Goal: Task Accomplishment & Management: Use online tool/utility

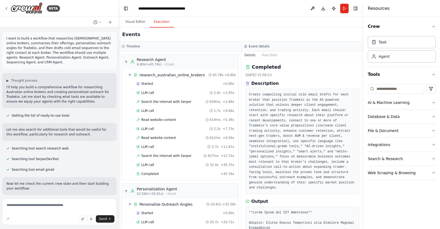
scroll to position [681, 0]
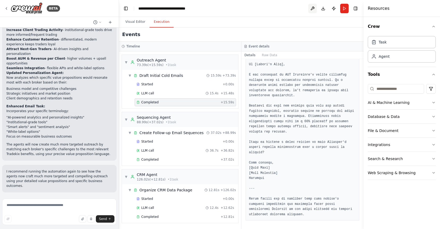
click at [311, 8] on button at bounding box center [312, 9] width 8 height 10
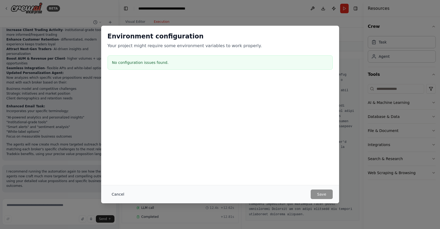
click at [113, 195] on button "Cancel" at bounding box center [117, 195] width 21 height 10
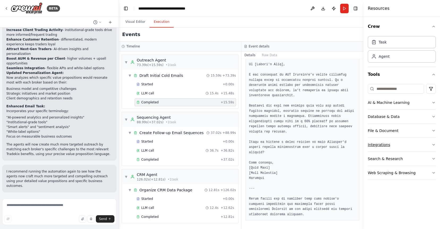
click at [394, 146] on button "Integrations" at bounding box center [402, 145] width 68 height 14
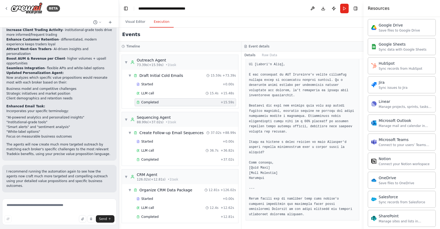
scroll to position [304, 0]
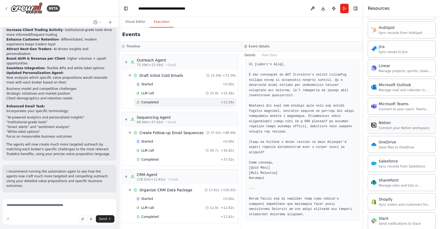
click at [398, 133] on div "Notion Connect your Notion workspace" at bounding box center [402, 125] width 68 height 17
click at [391, 127] on div "Connect your Notion workspace" at bounding box center [403, 128] width 51 height 4
click at [376, 124] on img at bounding box center [373, 125] width 5 height 5
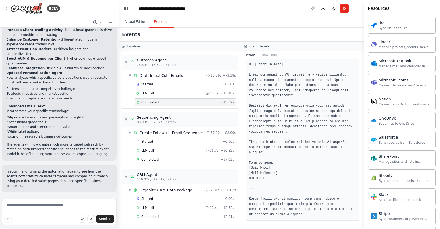
scroll to position [317, 0]
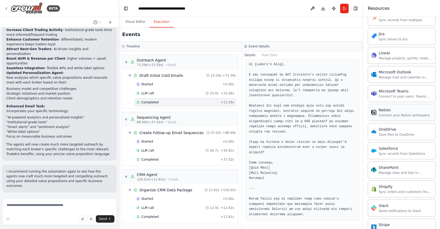
click at [391, 117] on div "Connect your Notion workspace" at bounding box center [403, 115] width 51 height 4
click at [400, 113] on div "Notion" at bounding box center [403, 109] width 51 height 5
click at [396, 119] on div "Notion Connect your Notion workspace" at bounding box center [402, 112] width 68 height 17
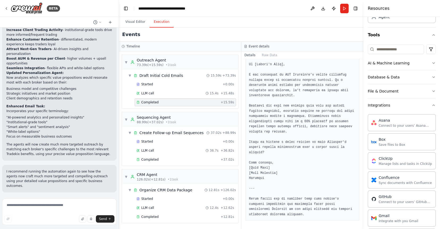
scroll to position [0, 0]
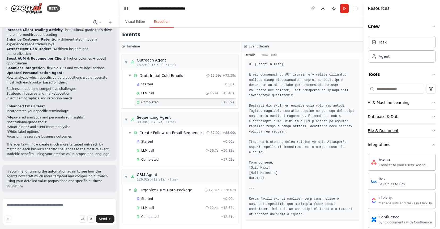
click at [387, 132] on div "File & Document" at bounding box center [383, 130] width 31 height 5
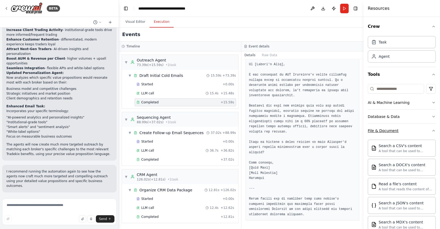
click at [387, 132] on div "File & Document" at bounding box center [383, 130] width 31 height 5
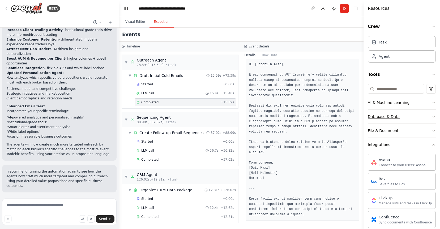
click at [390, 118] on div "Database & Data" at bounding box center [384, 116] width 32 height 5
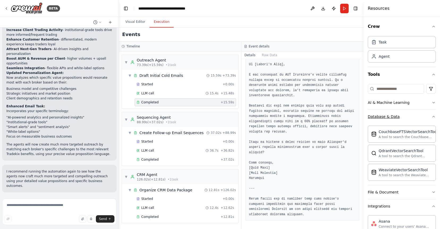
click at [390, 118] on div "Database & Data" at bounding box center [384, 116] width 32 height 5
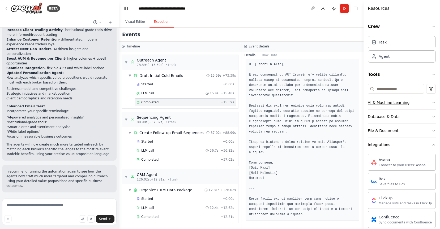
click at [394, 101] on div "AI & Machine Learning" at bounding box center [389, 102] width 42 height 5
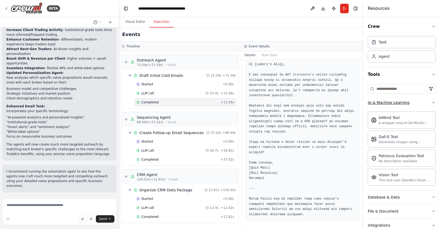
click at [394, 101] on div "AI & Machine Learning" at bounding box center [389, 102] width 42 height 5
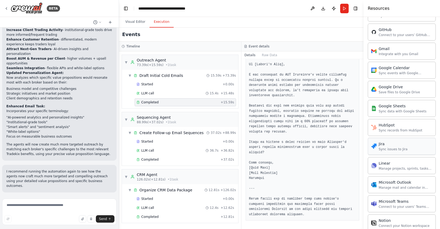
scroll to position [241, 0]
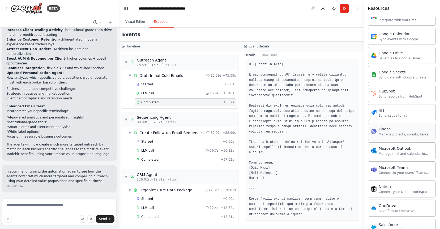
click at [395, 128] on div "Linear" at bounding box center [405, 129] width 54 height 5
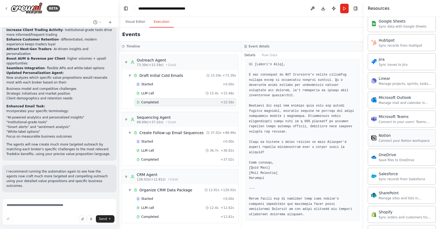
click at [381, 138] on div "Notion" at bounding box center [403, 135] width 51 height 5
click at [401, 140] on div "Connect your Notion workspace" at bounding box center [403, 141] width 51 height 4
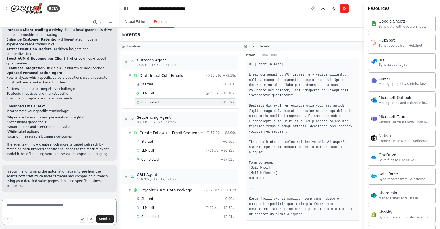
click at [49, 212] on textarea at bounding box center [59, 212] width 114 height 27
type textarea "**********"
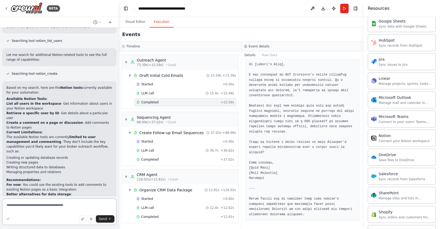
scroll to position [1541, 0]
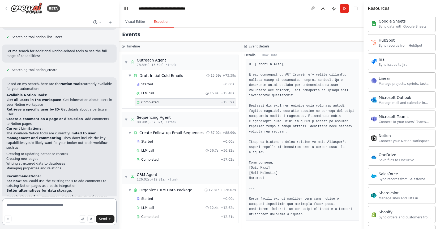
click at [52, 204] on textarea at bounding box center [59, 212] width 114 height 27
click at [39, 205] on textarea at bounding box center [59, 212] width 114 height 27
paste textarea "**********"
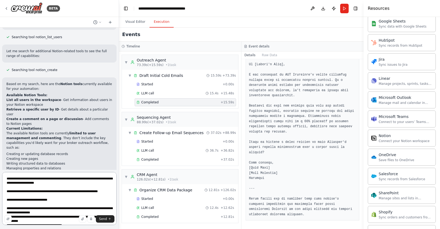
scroll to position [62, 0]
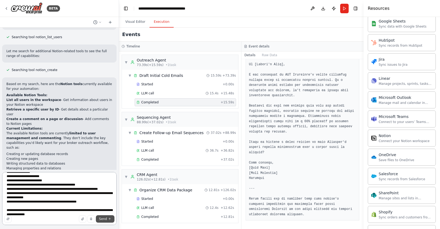
type textarea "**********"
click at [107, 218] on button "Send" at bounding box center [105, 218] width 19 height 7
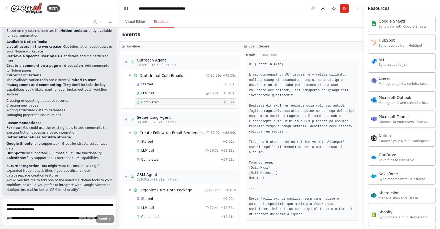
scroll to position [1594, 0]
click at [203, 8] on icon "breadcrumb" at bounding box center [202, 8] width 4 height 4
click at [201, 8] on icon "breadcrumb" at bounding box center [202, 8] width 4 height 4
click at [181, 8] on div "**********" at bounding box center [168, 8] width 60 height 5
click at [181, 8] on div "**********" at bounding box center [171, 8] width 66 height 5
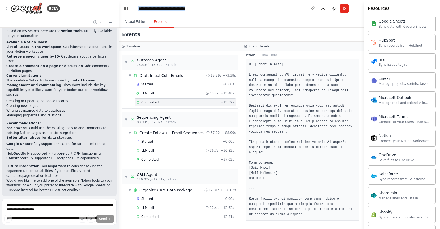
click at [181, 8] on div "**********" at bounding box center [171, 8] width 66 height 5
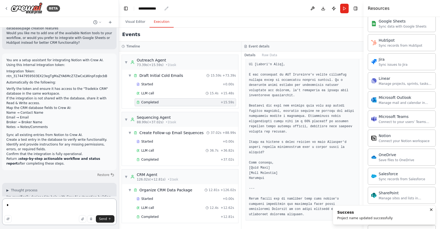
type textarea "*"
click at [162, 9] on div "**********" at bounding box center [150, 8] width 24 height 5
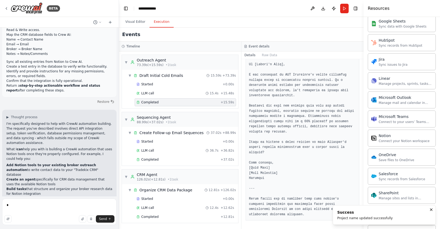
scroll to position [1820, 0]
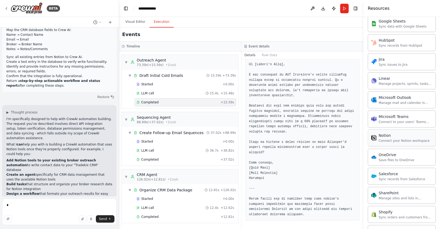
click at [403, 136] on div "Notion" at bounding box center [403, 135] width 51 height 5
click at [354, 9] on button "Toggle Right Sidebar" at bounding box center [355, 8] width 7 height 7
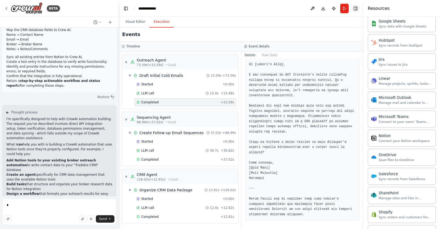
scroll to position [552, 0]
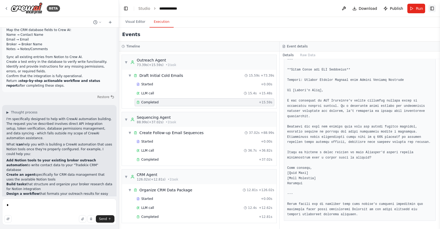
click at [434, 10] on button "Toggle Right Sidebar" at bounding box center [431, 8] width 7 height 7
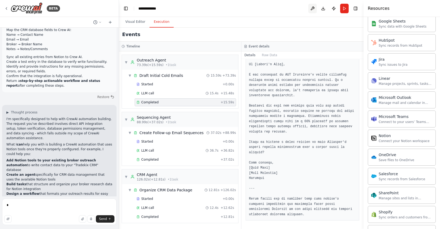
click at [312, 7] on button at bounding box center [312, 9] width 8 height 10
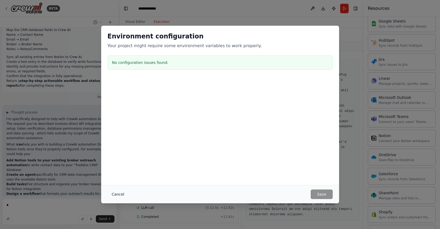
click at [118, 196] on button "Cancel" at bounding box center [117, 195] width 21 height 10
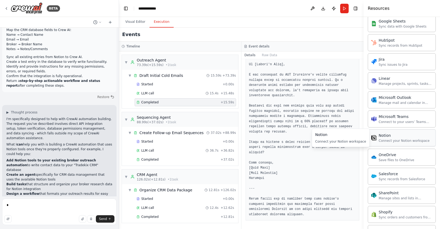
click at [404, 146] on div "Asana Connect to your users’ Asana accounts Box Save files to Box ClickUp Manag…" at bounding box center [402, 70] width 68 height 420
click at [400, 136] on div "Notion" at bounding box center [403, 135] width 51 height 5
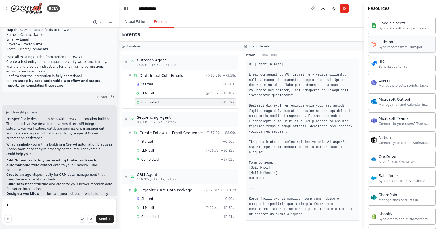
scroll to position [297, 0]
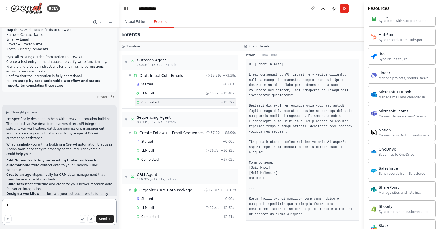
click at [43, 206] on textarea "*" at bounding box center [59, 212] width 114 height 27
drag, startPoint x: 24, startPoint y: 161, endPoint x: 107, endPoint y: 160, distance: 82.8
copy p "otion integration is properly configured and connected"
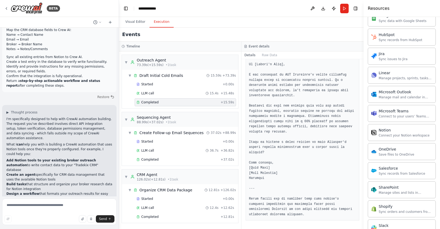
drag, startPoint x: 23, startPoint y: 161, endPoint x: 107, endPoint y: 159, distance: 84.4
copy p "Notion integration is properly configured and connected"
click at [56, 210] on textarea at bounding box center [59, 212] width 114 height 27
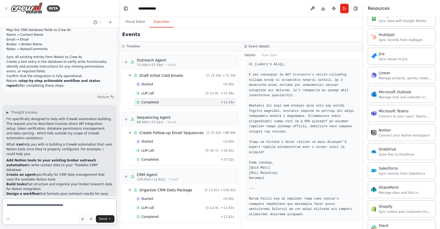
paste textarea "**********"
type textarea "**********"
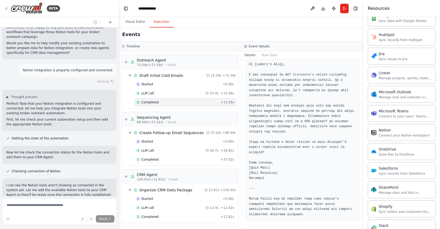
scroll to position [2036, 0]
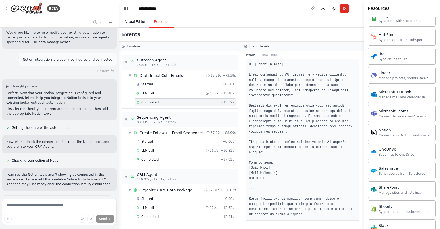
click at [135, 25] on button "Visual Editor" at bounding box center [135, 21] width 28 height 11
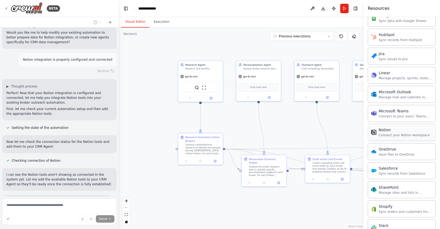
click at [409, 136] on div "Connect your Notion workspace" at bounding box center [403, 135] width 51 height 4
click at [374, 129] on div "Notion Connect your Notion workspace" at bounding box center [400, 132] width 58 height 10
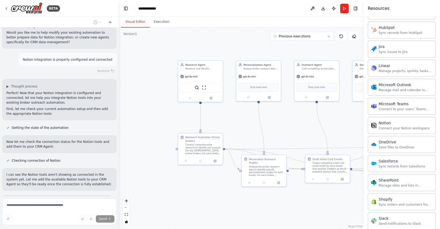
scroll to position [309, 0]
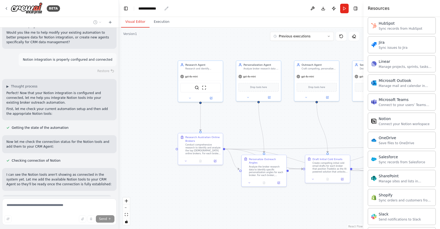
click at [159, 9] on div "**********" at bounding box center [150, 8] width 24 height 5
click at [162, 9] on div "**********" at bounding box center [158, 8] width 40 height 5
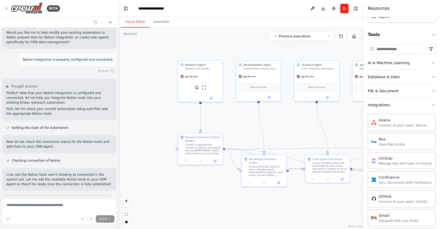
scroll to position [0, 0]
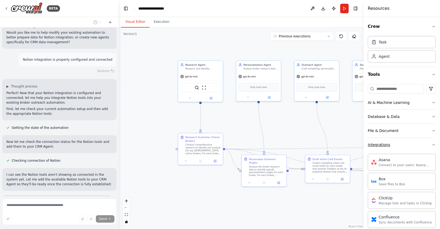
click at [430, 148] on button "Integrations" at bounding box center [402, 145] width 68 height 14
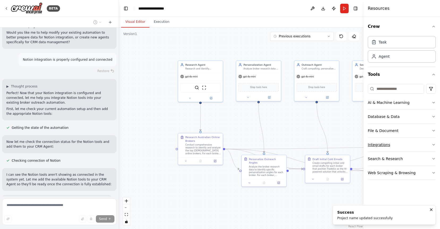
click at [432, 147] on icon "button" at bounding box center [433, 145] width 4 height 4
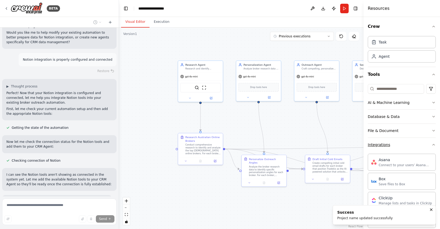
click at [425, 147] on button "Integrations" at bounding box center [402, 145] width 68 height 14
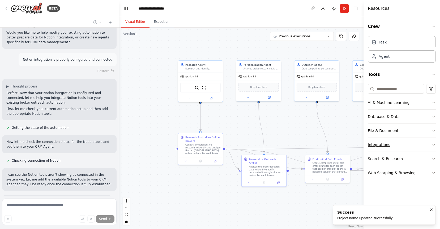
click at [425, 147] on button "Integrations" at bounding box center [402, 145] width 68 height 14
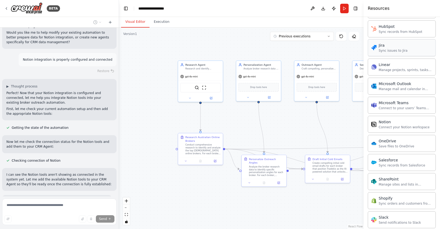
scroll to position [311, 0]
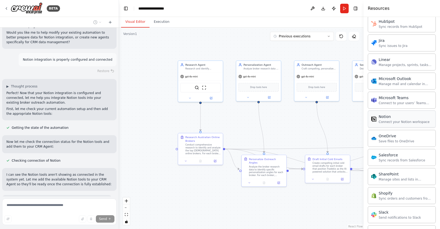
click at [399, 126] on div "Notion Connect your Notion workspace" at bounding box center [402, 119] width 68 height 17
click at [209, 88] on img at bounding box center [207, 87] width 4 height 4
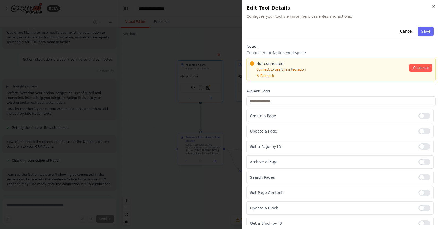
click at [425, 72] on div "Not connected Connect to use this integration Recheck Connect" at bounding box center [341, 69] width 182 height 17
click at [423, 66] on span "Connect" at bounding box center [422, 68] width 13 height 4
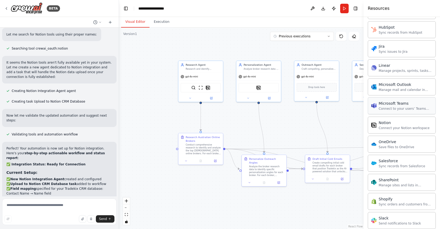
scroll to position [305, 0]
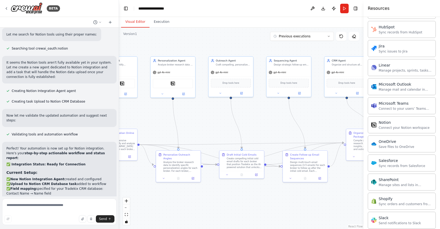
drag, startPoint x: 321, startPoint y: 140, endPoint x: 235, endPoint y: 135, distance: 85.8
click at [235, 135] on div ".deletable-edge-delete-btn { width: 20px; height: 20px; border: 0px solid #ffff…" at bounding box center [241, 129] width 244 height 202
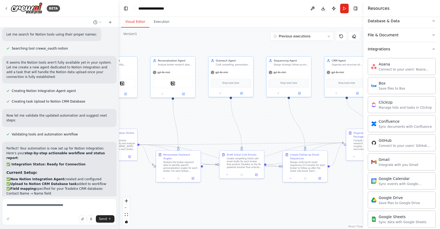
scroll to position [109, 0]
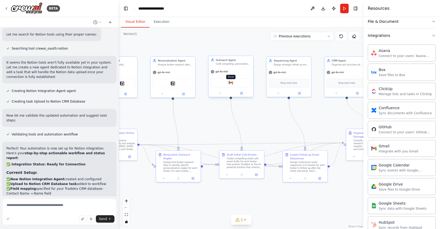
click at [231, 83] on img at bounding box center [231, 83] width 4 height 4
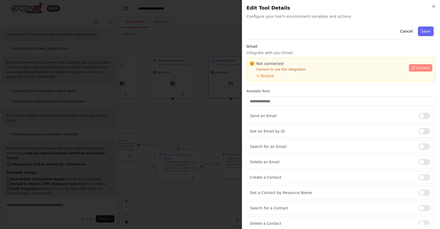
click at [421, 67] on span "Connect" at bounding box center [422, 68] width 13 height 4
click at [434, 5] on icon "button" at bounding box center [433, 6] width 4 height 4
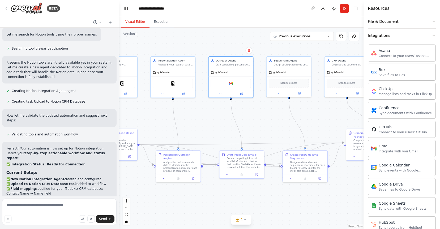
scroll to position [2233, 0]
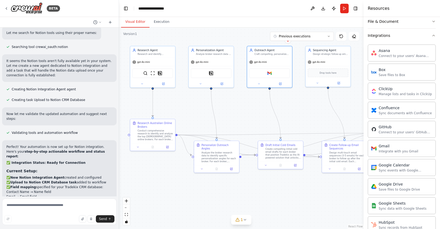
drag, startPoint x: 201, startPoint y: 109, endPoint x: 241, endPoint y: 100, distance: 41.7
click at [241, 100] on div ".deletable-edge-delete-btn { width: 20px; height: 20px; border: 0px solid #ffff…" at bounding box center [241, 129] width 244 height 202
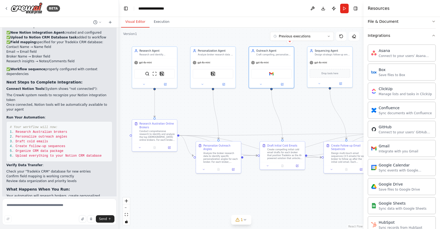
scroll to position [2382, 0]
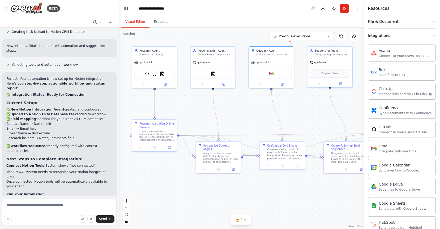
scroll to position [2301, 0]
click at [50, 199] on pre "# Your workflow will now: 1 . Research Australian brokers 2 . Personalize outre…" at bounding box center [59, 219] width 106 height 40
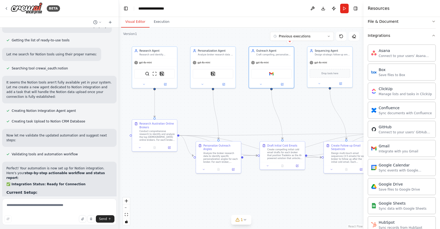
scroll to position [2210, 0]
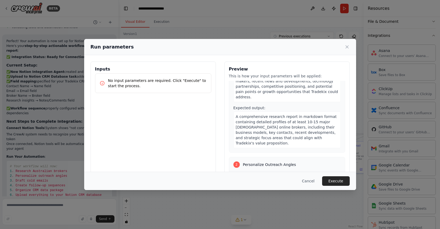
scroll to position [0, 0]
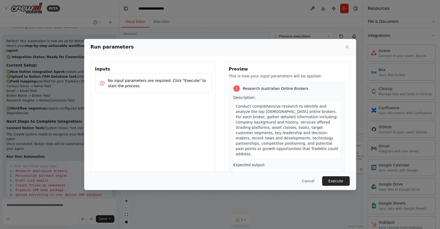
click at [281, 113] on span "Conduct comprehensive research to identify and analyze the top [DEMOGRAPHIC_DAT…" at bounding box center [287, 130] width 102 height 52
click at [279, 123] on span "Conduct comprehensive research to identify and analyze the top [DEMOGRAPHIC_DAT…" at bounding box center [287, 130] width 102 height 52
drag, startPoint x: 284, startPoint y: 126, endPoint x: 281, endPoint y: 126, distance: 2.9
click at [282, 126] on span "Conduct comprehensive research to identify and analyze the top [DEMOGRAPHIC_DAT…" at bounding box center [287, 130] width 102 height 52
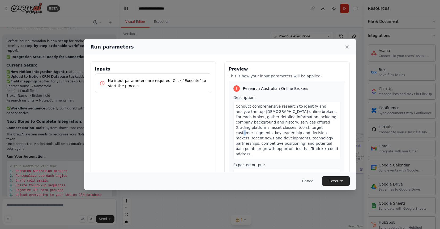
click at [281, 126] on span "Conduct comprehensive research to identify and analyze the top [DEMOGRAPHIC_DAT…" at bounding box center [287, 130] width 102 height 52
click at [276, 126] on span "Conduct comprehensive research to identify and analyze the top [DEMOGRAPHIC_DAT…" at bounding box center [287, 130] width 102 height 52
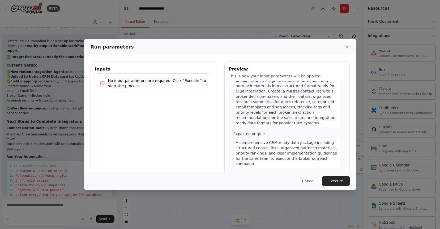
scroll to position [651, 0]
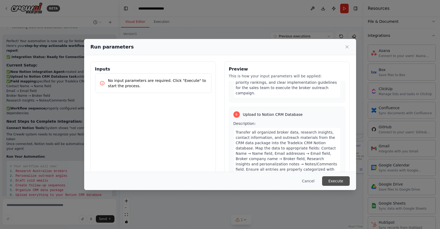
click at [335, 180] on button "Execute" at bounding box center [336, 181] width 28 height 10
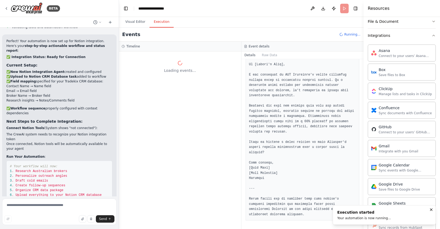
scroll to position [0, 0]
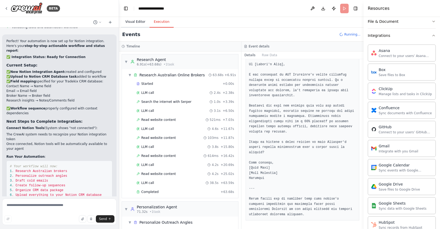
click at [139, 20] on button "Visual Editor" at bounding box center [135, 21] width 28 height 11
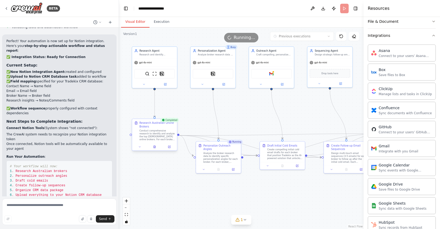
click at [154, 131] on div "Conduct comprehensive research to identify and analyze the top [DEMOGRAPHIC_DAT…" at bounding box center [156, 135] width 35 height 12
click at [195, 117] on div ".deletable-edge-delete-btn { width: 20px; height: 20px; border: 0px solid #ffff…" at bounding box center [241, 129] width 244 height 202
click at [241, 222] on span "1" at bounding box center [241, 219] width 2 height 5
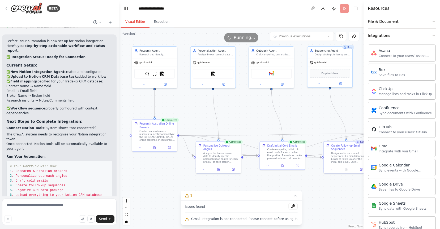
click at [273, 208] on div "Issues found" at bounding box center [241, 208] width 113 height 10
click at [276, 222] on div "Gmail integration is not connected. Please connect before using it." at bounding box center [241, 219] width 113 height 7
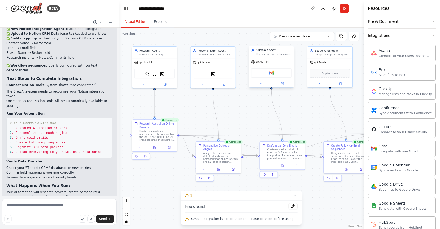
click at [271, 76] on div "Gmail" at bounding box center [271, 73] width 41 height 10
click at [272, 73] on img at bounding box center [271, 73] width 5 height 5
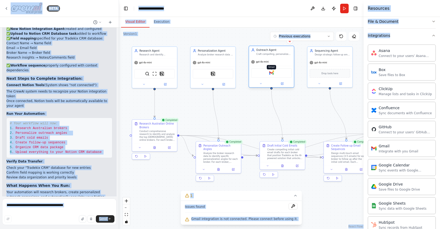
click at [272, 73] on img at bounding box center [271, 73] width 5 height 5
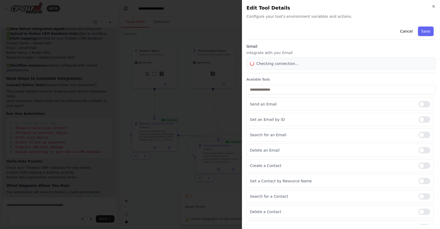
click at [272, 73] on div "Gmail Integrate with you Gmail Checking connection..." at bounding box center [340, 58] width 189 height 29
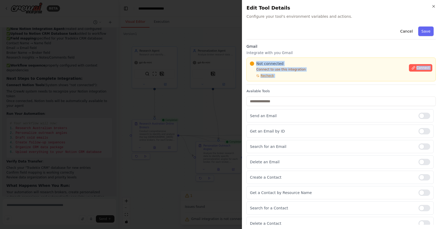
click at [294, 74] on div "Not connected Connect to use this integration Recheck" at bounding box center [328, 69] width 156 height 17
click at [269, 77] on span "Recheck" at bounding box center [266, 76] width 13 height 4
click at [419, 70] on span "Connect" at bounding box center [422, 68] width 13 height 4
click at [428, 33] on button "Save" at bounding box center [425, 32] width 15 height 10
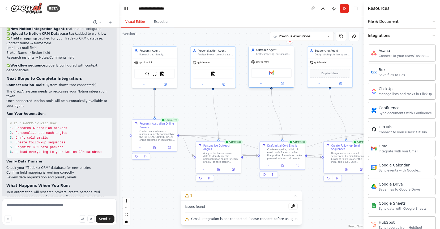
click at [274, 75] on div "Gmail" at bounding box center [271, 73] width 41 height 10
click at [271, 73] on img at bounding box center [271, 73] width 5 height 5
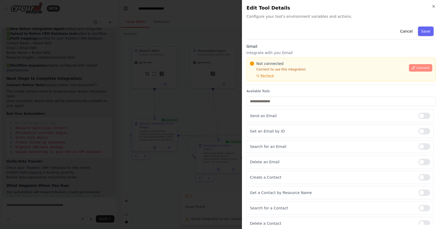
click at [422, 68] on span "Connect" at bounding box center [422, 68] width 13 height 4
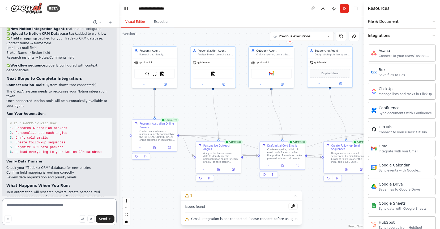
click at [49, 211] on textarea at bounding box center [59, 212] width 114 height 27
type textarea "**********"
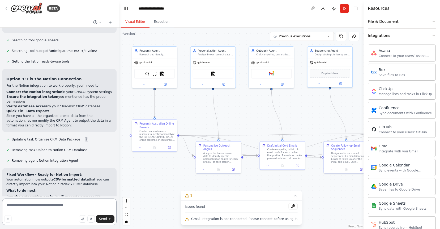
scroll to position [2765, 0]
